Goal: Transaction & Acquisition: Download file/media

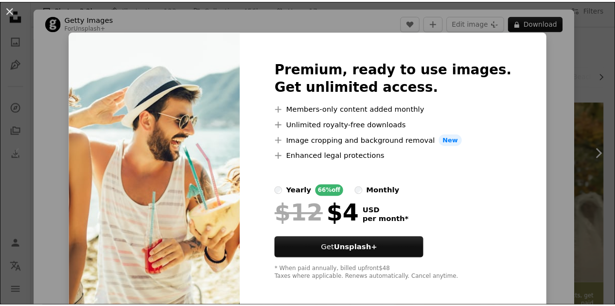
scroll to position [66, 0]
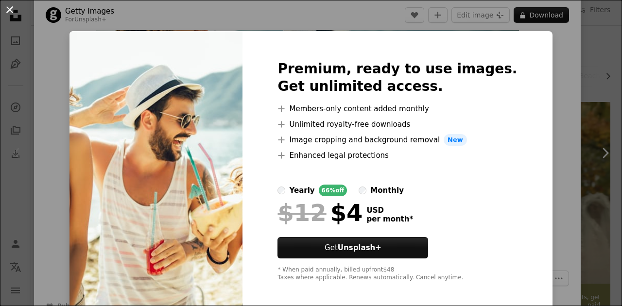
click at [6, 13] on button "An X shape" at bounding box center [10, 10] width 12 height 12
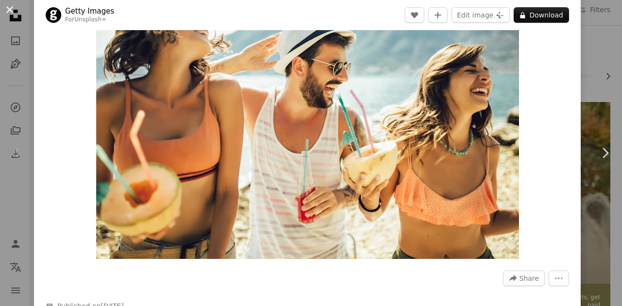
click at [9, 12] on button "An X shape" at bounding box center [10, 10] width 12 height 12
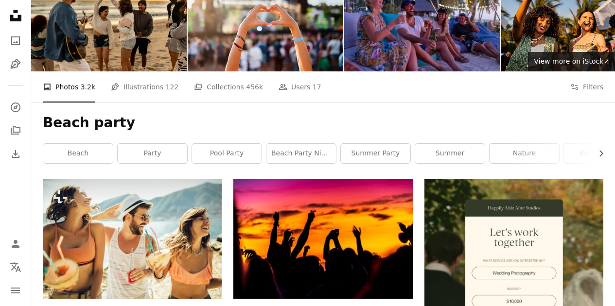
scroll to position [73, 0]
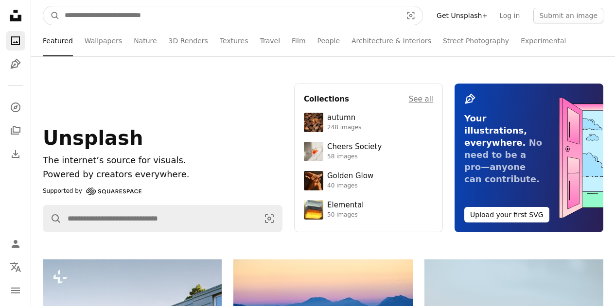
click at [89, 12] on input "Find visuals sitewide" at bounding box center [229, 15] width 339 height 18
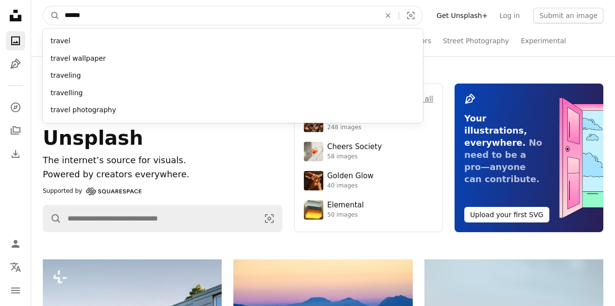
type input "******"
click at [43, 6] on button "A magnifying glass" at bounding box center [51, 15] width 17 height 18
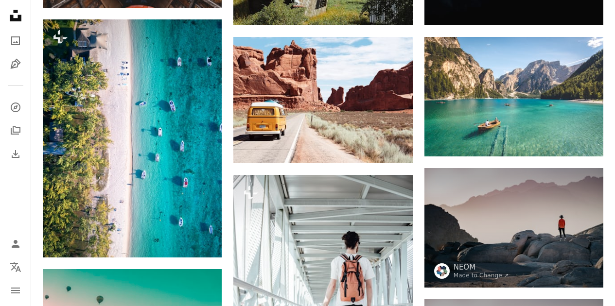
scroll to position [400, 0]
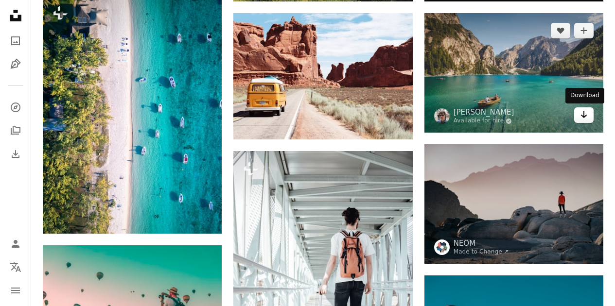
click at [591, 121] on link "Arrow pointing down" at bounding box center [583, 115] width 19 height 16
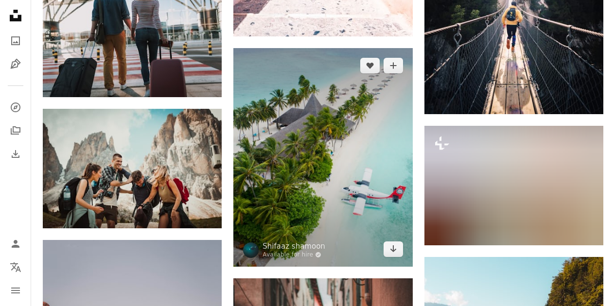
scroll to position [1797, 0]
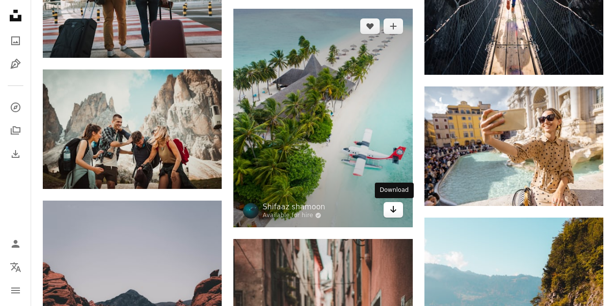
click at [391, 210] on icon "Download" at bounding box center [393, 209] width 6 height 7
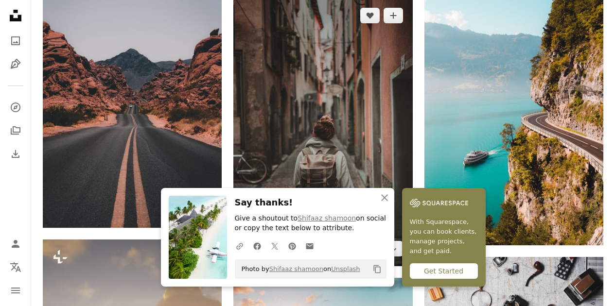
scroll to position [2080, 0]
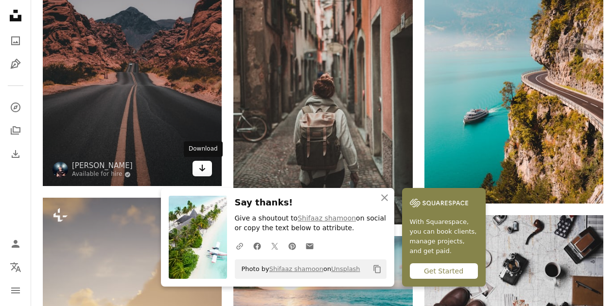
click at [205, 172] on icon "Arrow pointing down" at bounding box center [202, 168] width 8 height 12
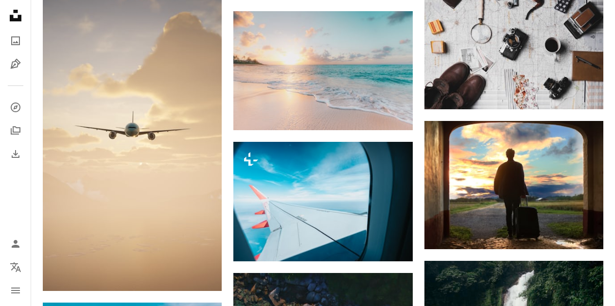
scroll to position [2323, 0]
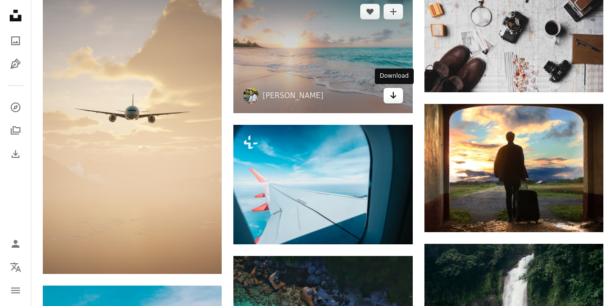
click at [392, 100] on icon "Arrow pointing down" at bounding box center [394, 95] width 8 height 12
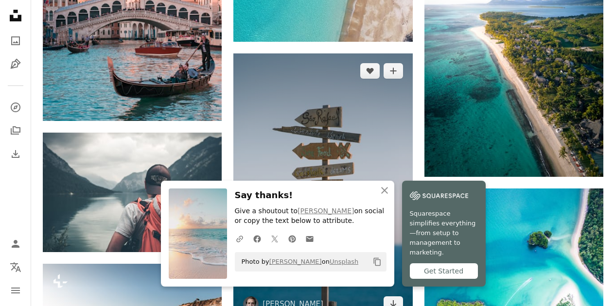
scroll to position [2760, 0]
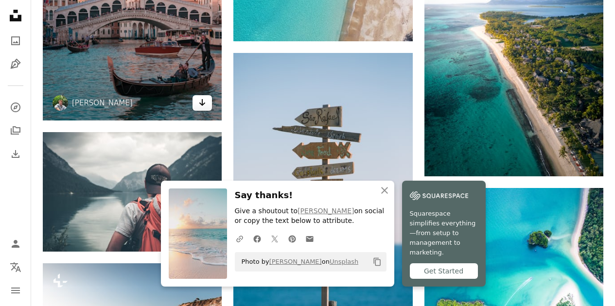
click at [198, 109] on link "Arrow pointing down" at bounding box center [202, 103] width 19 height 16
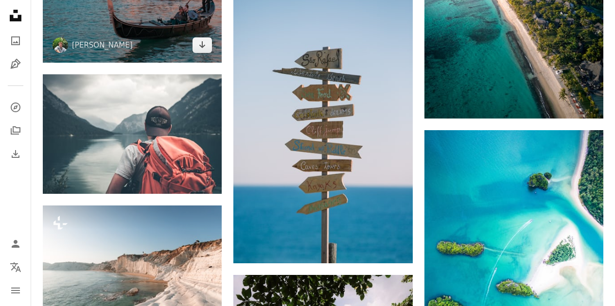
scroll to position [2832, 0]
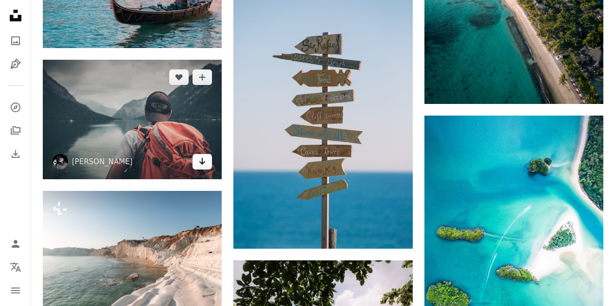
click at [206, 165] on icon "Arrow pointing down" at bounding box center [202, 162] width 8 height 12
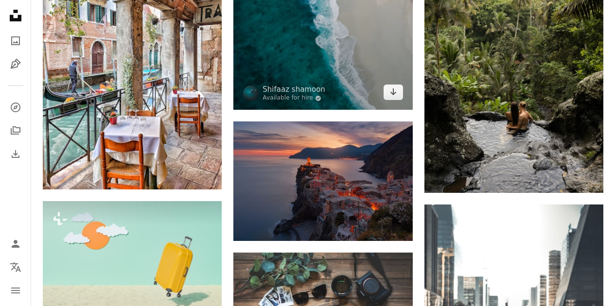
scroll to position [5042, 0]
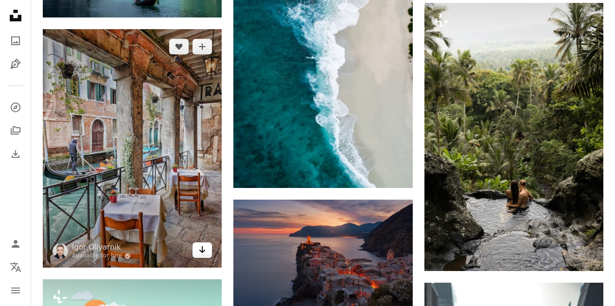
click at [206, 250] on icon "Arrow pointing down" at bounding box center [202, 250] width 8 height 12
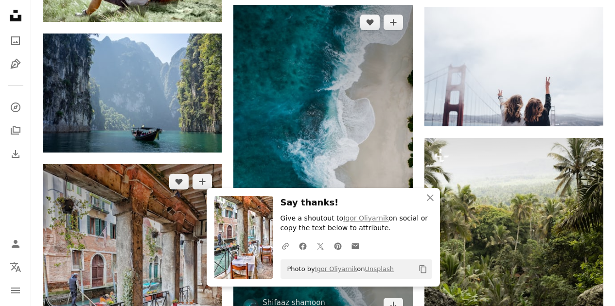
scroll to position [4867, 0]
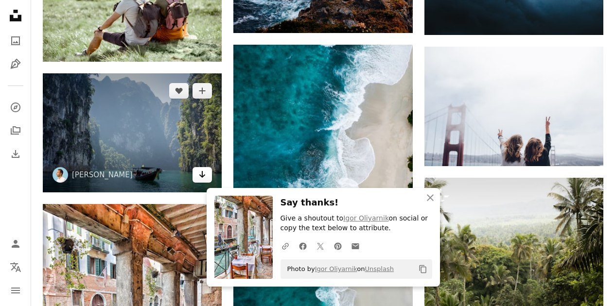
click at [204, 177] on icon "Arrow pointing down" at bounding box center [202, 175] width 8 height 12
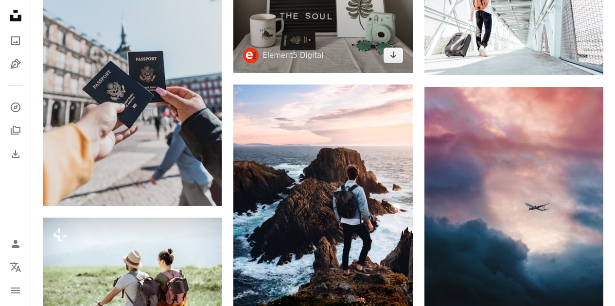
scroll to position [4498, 0]
